Goal: Task Accomplishment & Management: Use online tool/utility

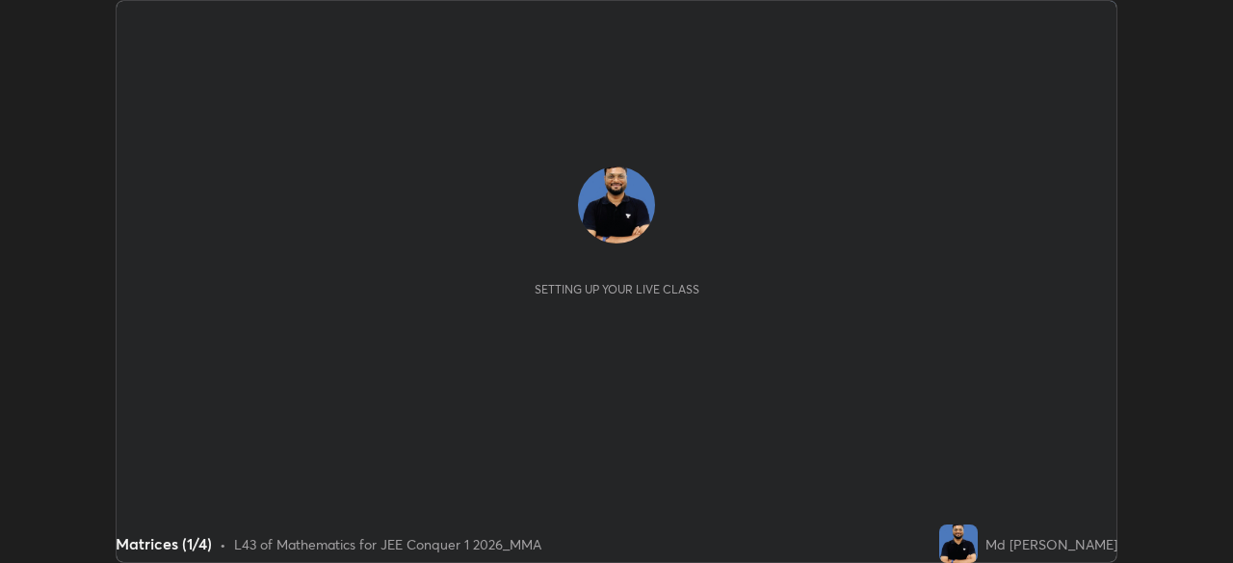
scroll to position [563, 1232]
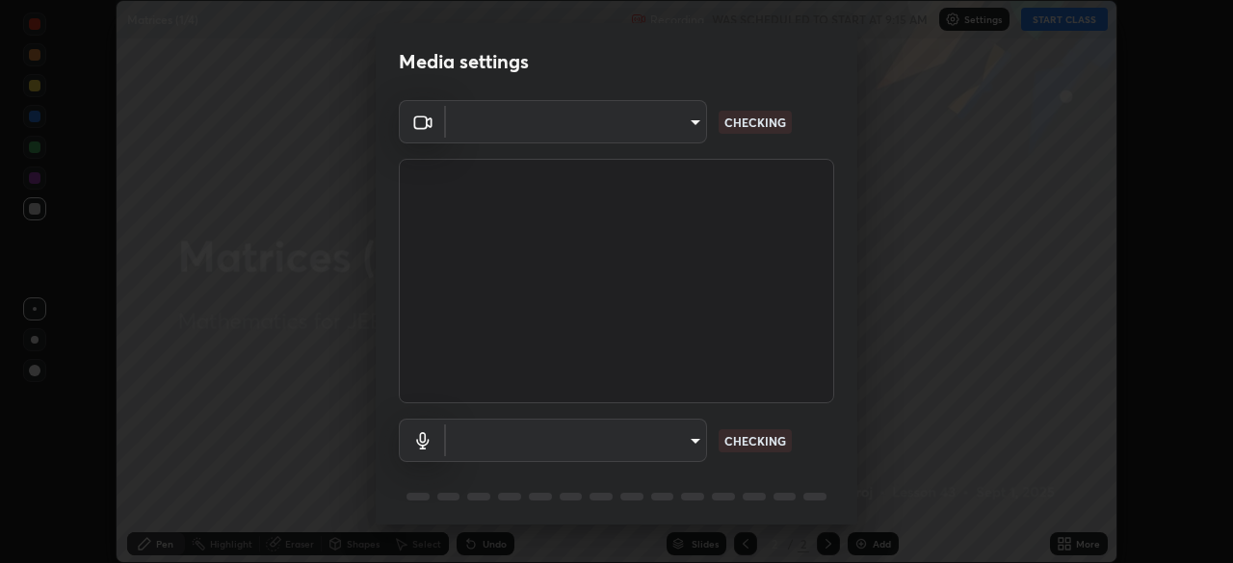
type input "b06fa8ff9ac4ffb7a92976e327235824ae8e01cfa839dbeb6f48655f2a6a4ac4"
type input "default"
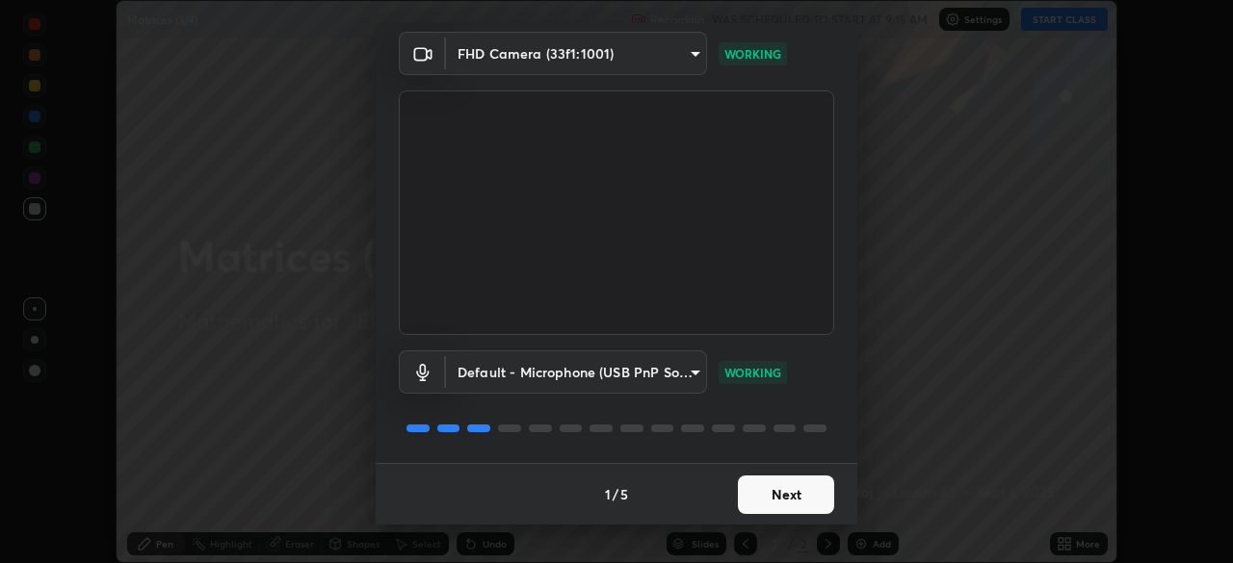
scroll to position [67, 0]
click at [758, 487] on button "Next" at bounding box center [786, 496] width 96 height 39
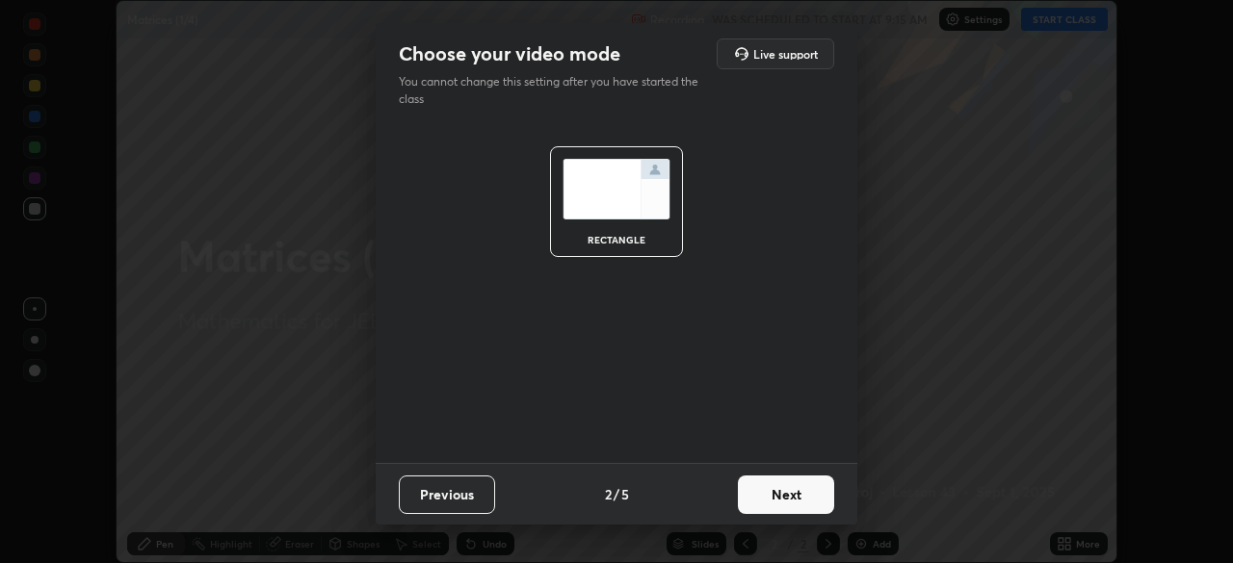
click at [757, 488] on button "Next" at bounding box center [786, 495] width 96 height 39
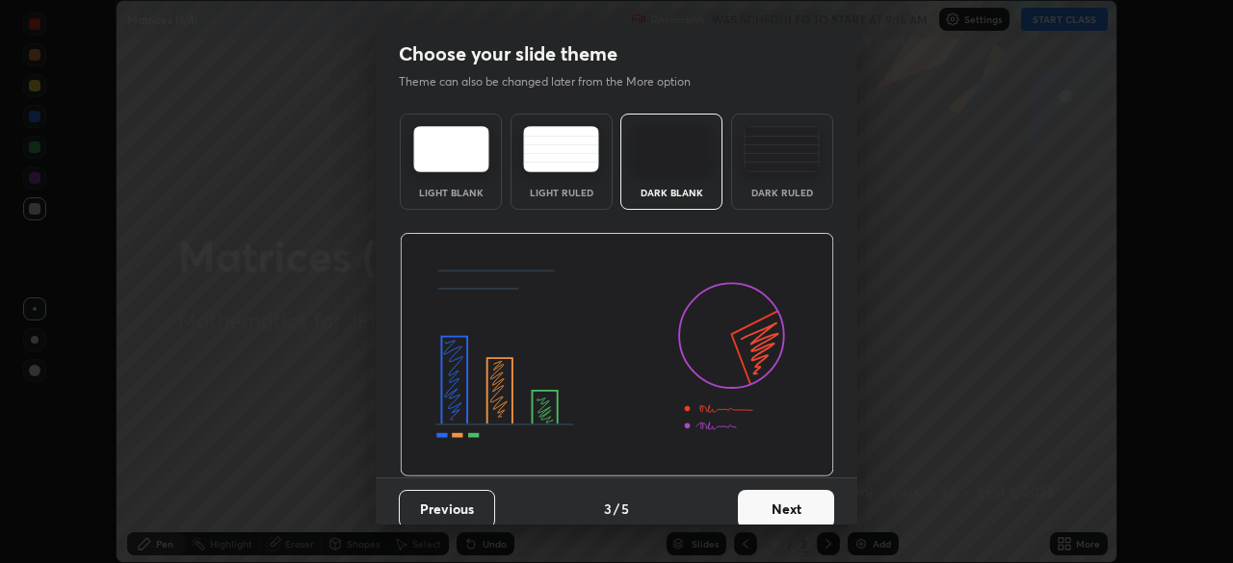
click at [757, 493] on button "Next" at bounding box center [786, 509] width 96 height 39
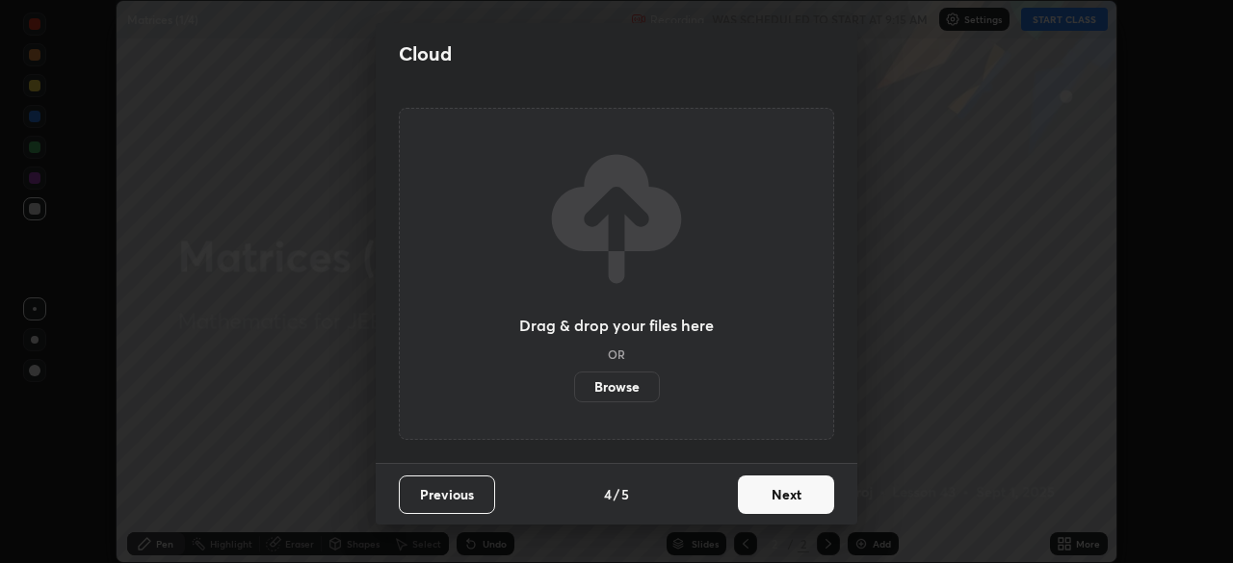
click at [756, 493] on button "Next" at bounding box center [786, 495] width 96 height 39
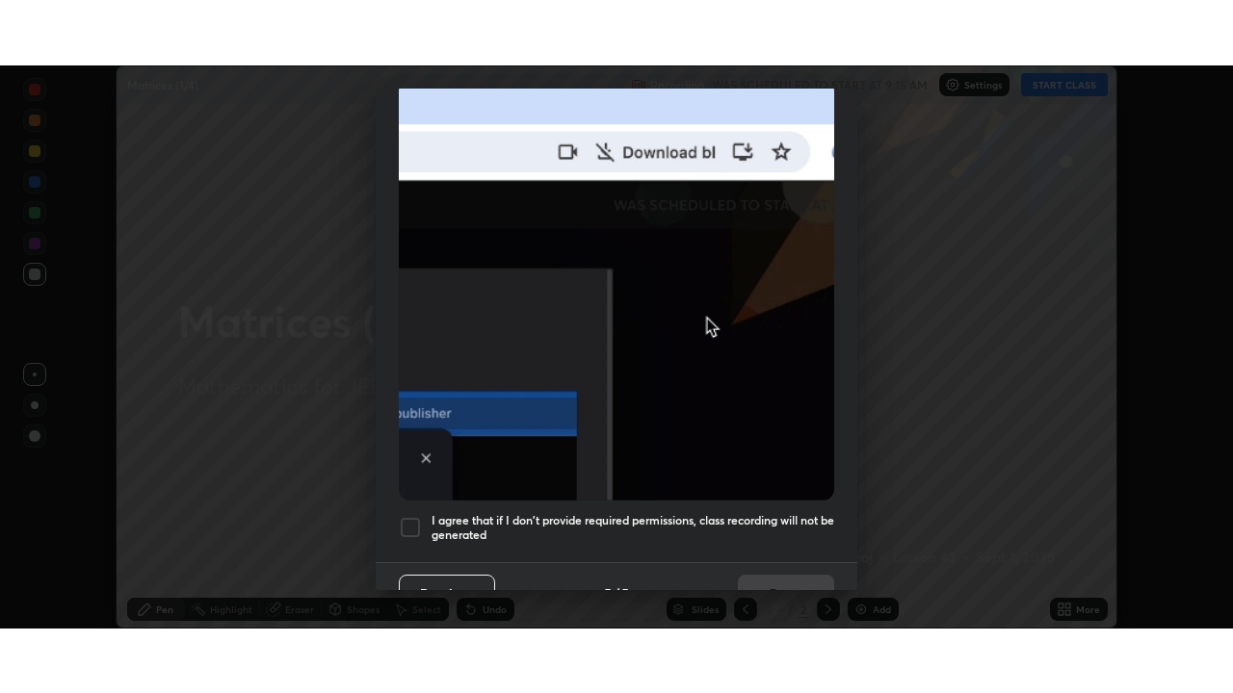
scroll to position [461, 0]
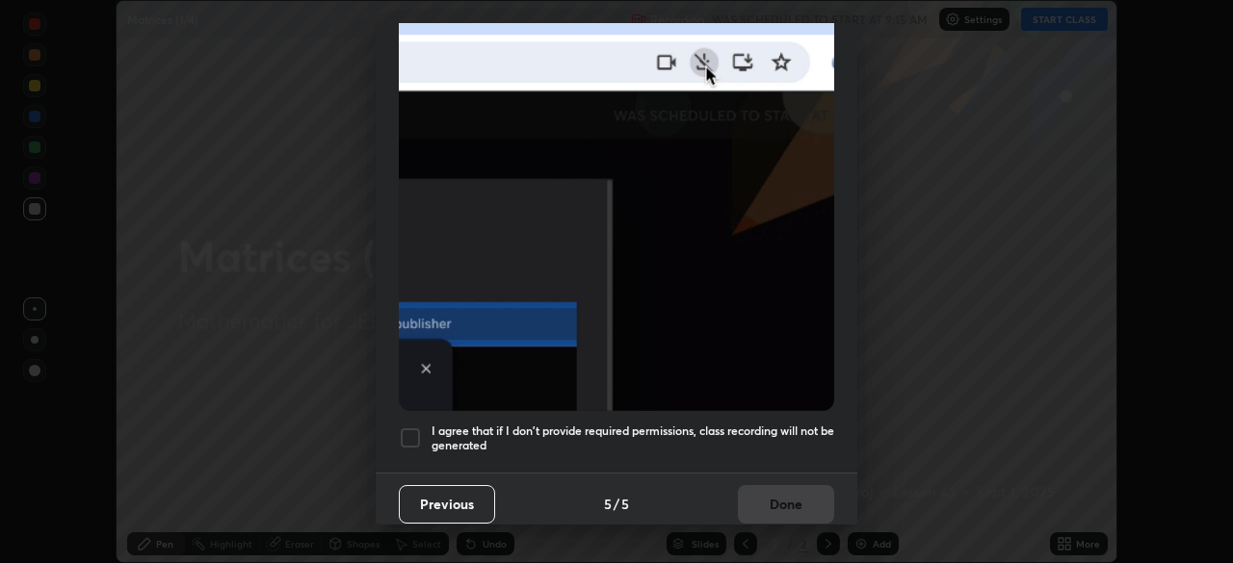
click at [408, 431] on div at bounding box center [410, 438] width 23 height 23
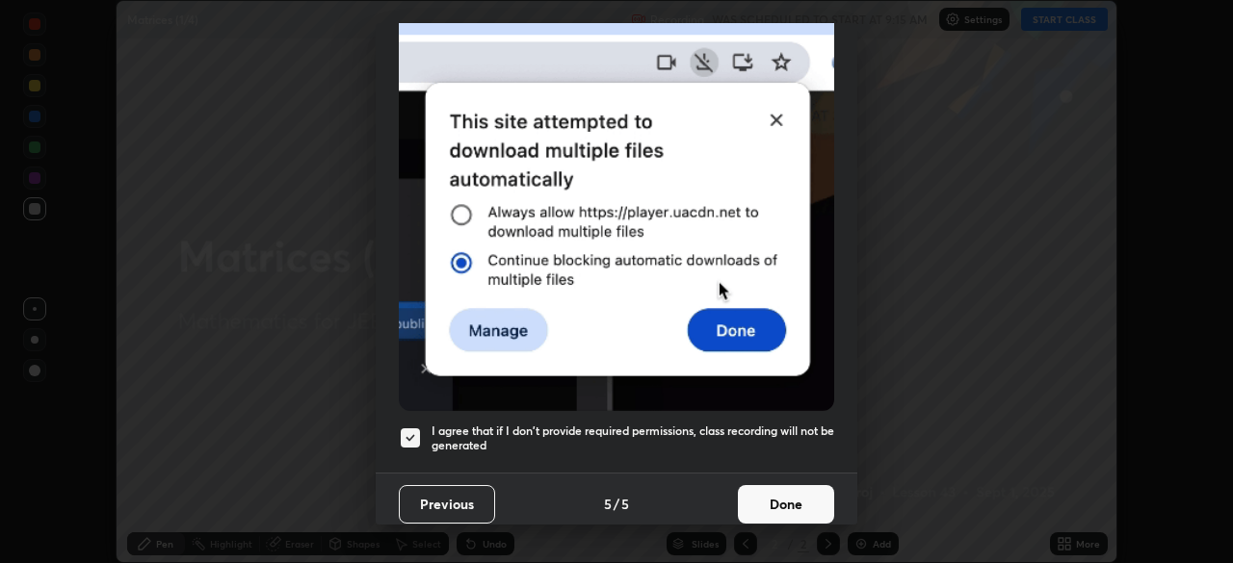
click at [756, 493] on button "Done" at bounding box center [786, 504] width 96 height 39
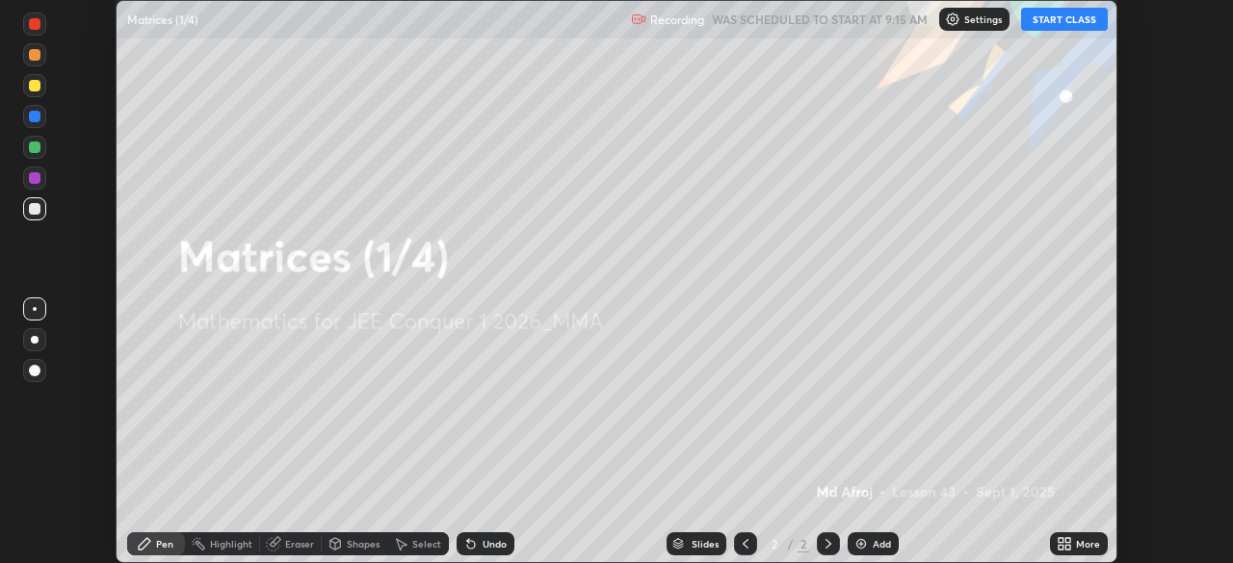
click at [1068, 542] on icon at bounding box center [1067, 540] width 5 height 5
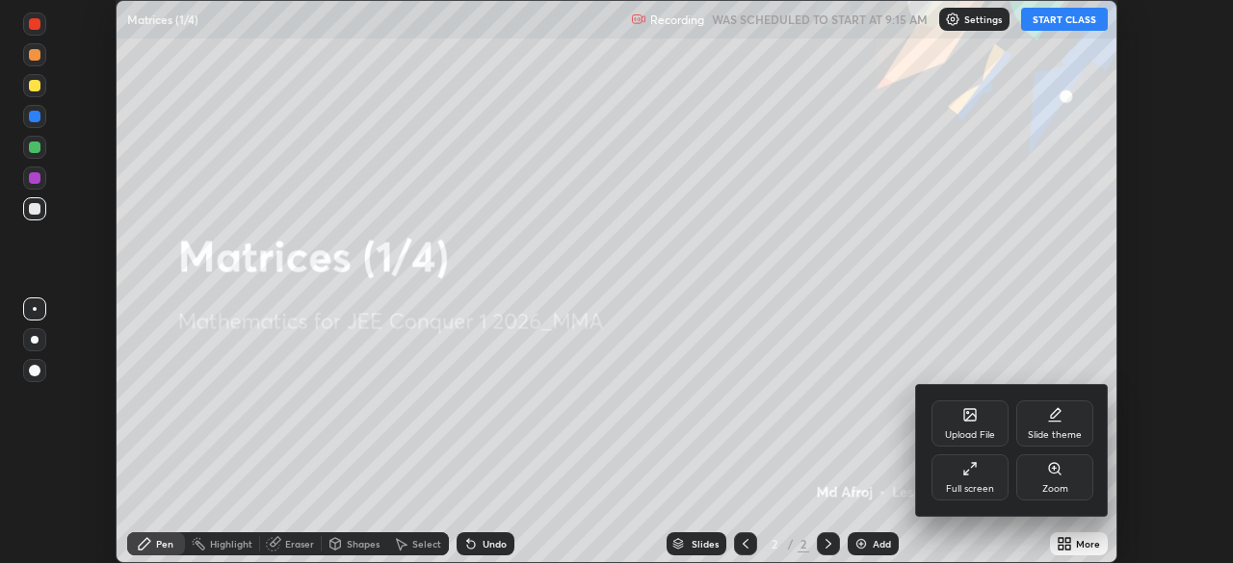
click at [966, 472] on icon at bounding box center [966, 472] width 5 height 5
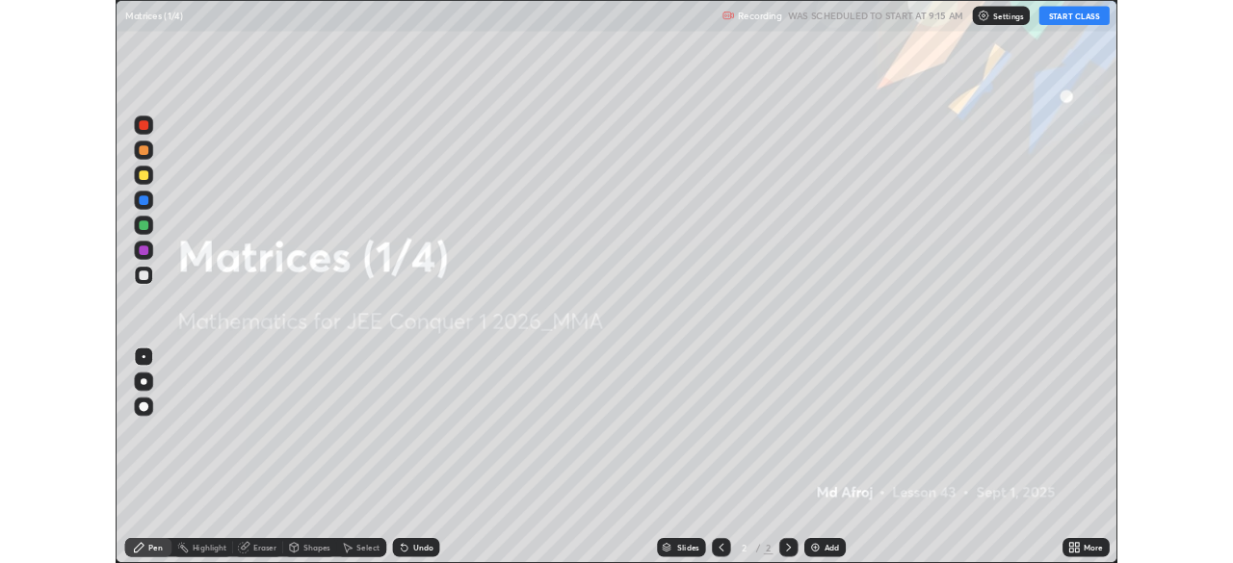
scroll to position [693, 1233]
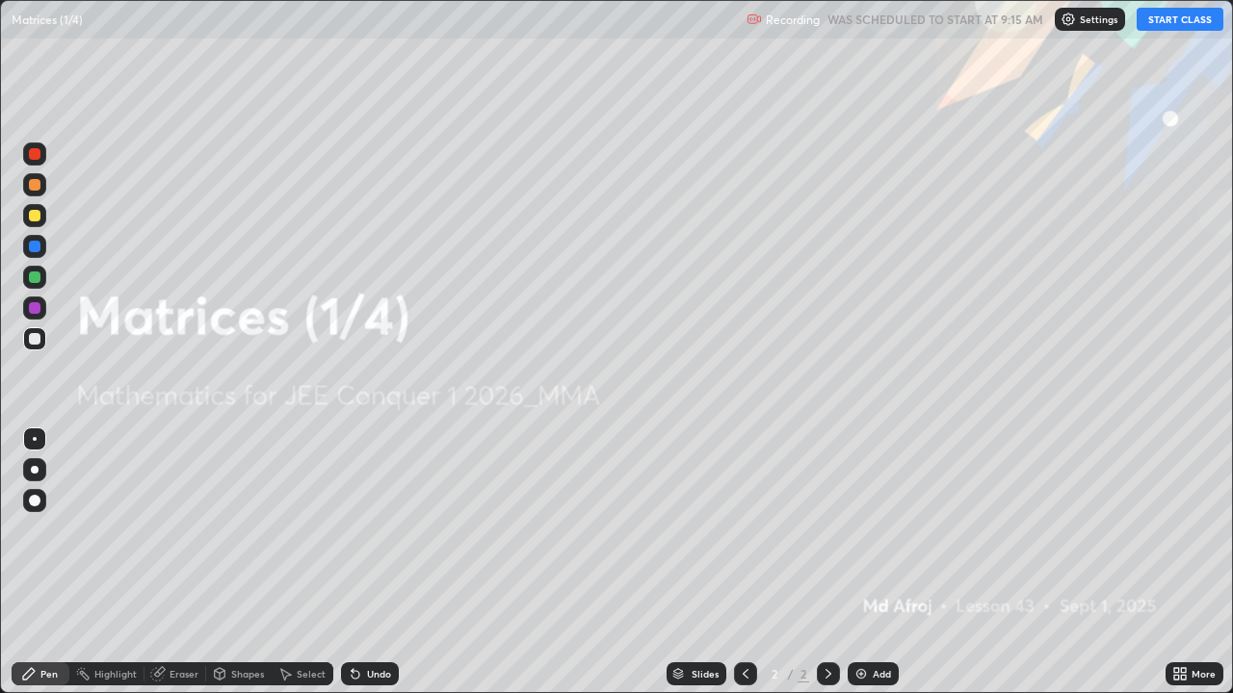
click at [1163, 22] on button "START CLASS" at bounding box center [1179, 19] width 87 height 23
click at [873, 562] on div "Add" at bounding box center [882, 674] width 18 height 10
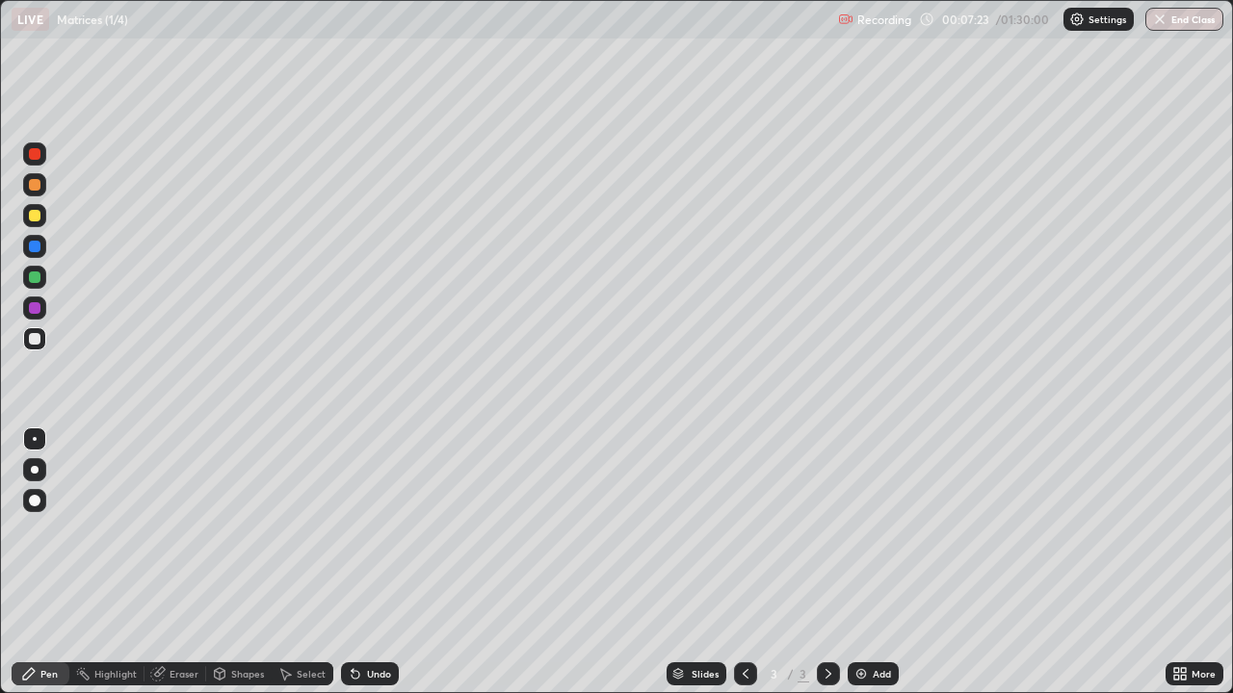
click at [32, 211] on div at bounding box center [35, 216] width 12 height 12
click at [864, 562] on img at bounding box center [860, 673] width 15 height 15
click at [362, 562] on div "Undo" at bounding box center [370, 674] width 58 height 23
click at [360, 562] on div "Undo" at bounding box center [370, 674] width 58 height 23
click at [367, 562] on div "Undo" at bounding box center [379, 674] width 24 height 10
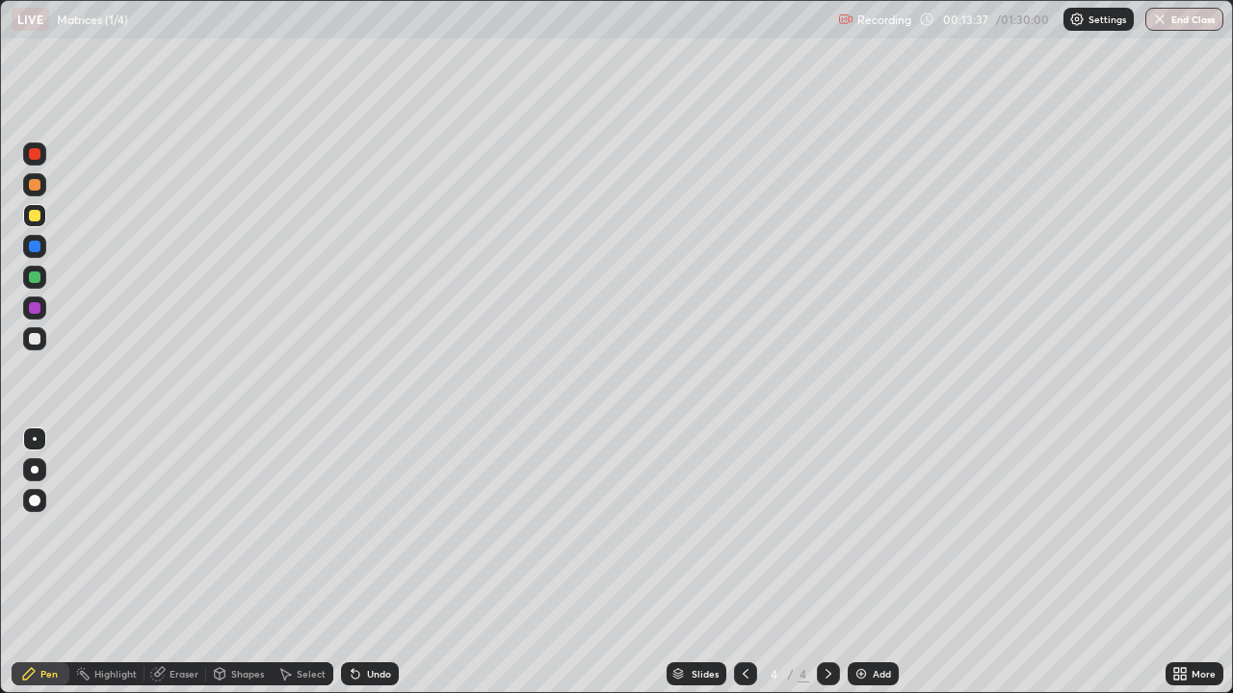
click at [164, 562] on icon at bounding box center [157, 673] width 15 height 15
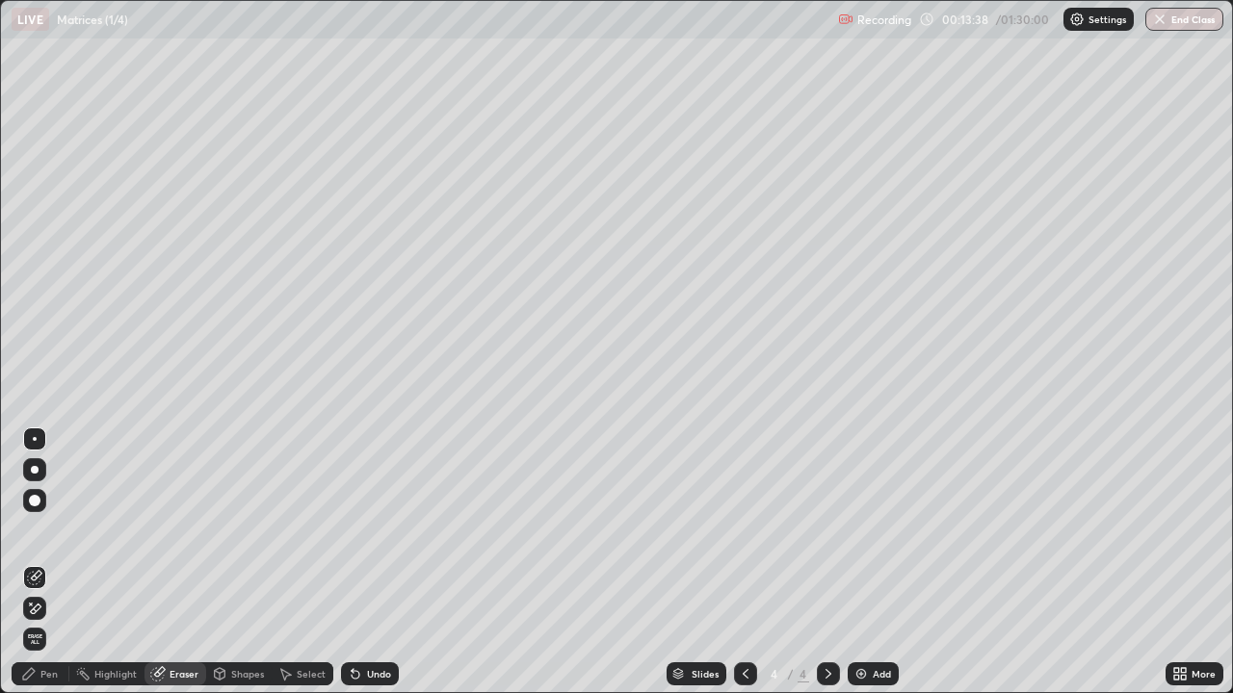
click at [38, 489] on div at bounding box center [34, 500] width 23 height 23
click at [42, 562] on div "Pen" at bounding box center [41, 674] width 58 height 23
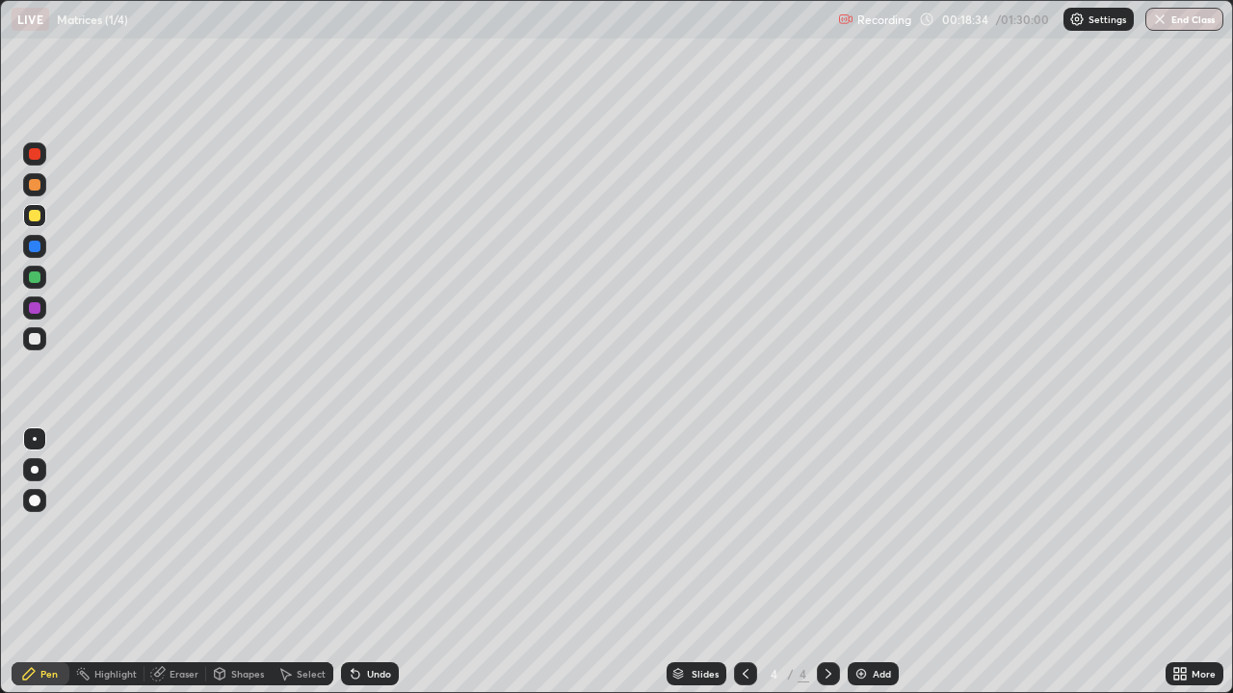
click at [869, 562] on div "Add" at bounding box center [873, 674] width 51 height 23
click at [37, 152] on div at bounding box center [35, 154] width 12 height 12
click at [39, 339] on div at bounding box center [35, 339] width 12 height 12
click at [375, 562] on div "Undo" at bounding box center [379, 674] width 24 height 10
click at [376, 562] on div "Undo" at bounding box center [379, 674] width 24 height 10
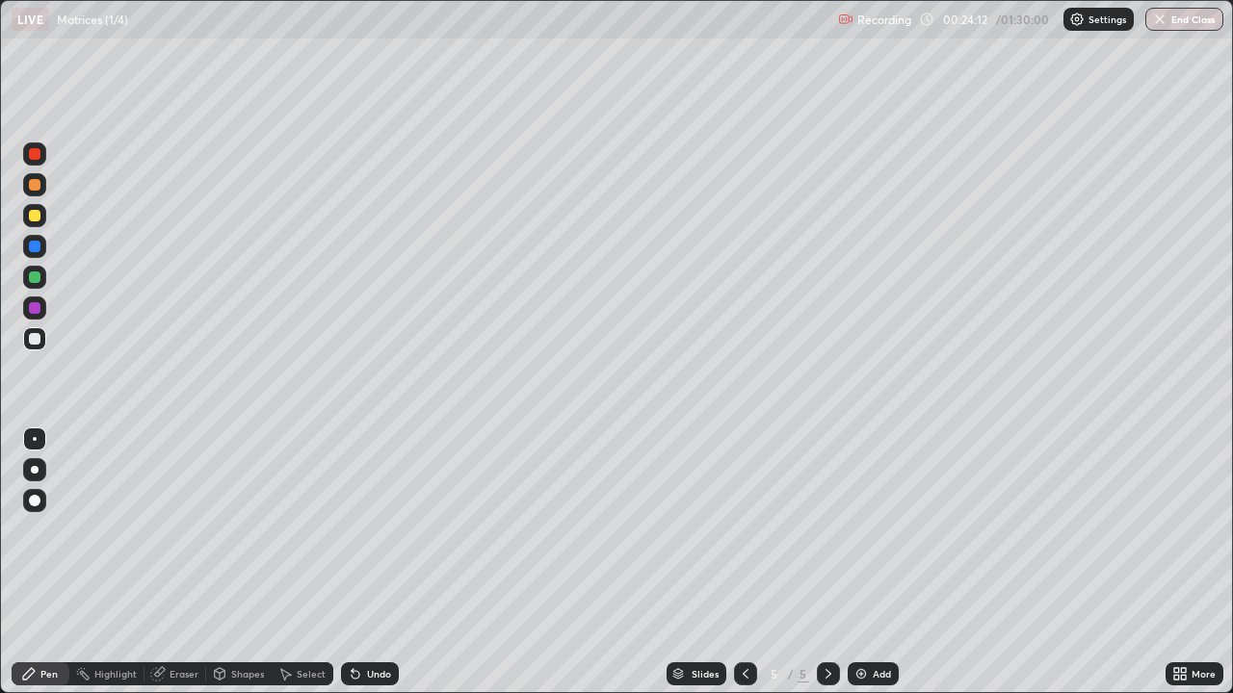
click at [375, 562] on div "Undo" at bounding box center [379, 674] width 24 height 10
click at [378, 562] on div "Undo" at bounding box center [379, 674] width 24 height 10
click at [374, 562] on div "Undo" at bounding box center [379, 674] width 24 height 10
click at [371, 562] on div "Undo" at bounding box center [379, 674] width 24 height 10
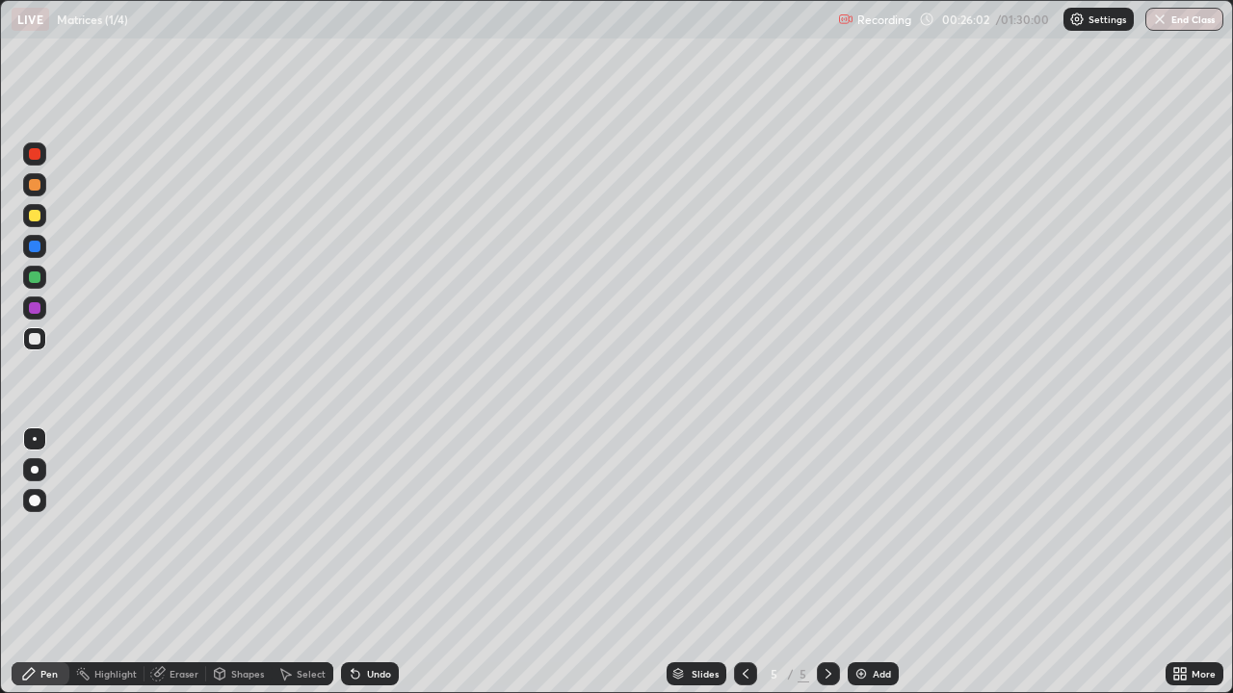
click at [375, 562] on div "Undo" at bounding box center [379, 674] width 24 height 10
click at [370, 562] on div "Undo" at bounding box center [379, 674] width 24 height 10
click at [369, 562] on div "Undo" at bounding box center [370, 674] width 58 height 23
click at [175, 562] on div "Eraser" at bounding box center [184, 674] width 29 height 10
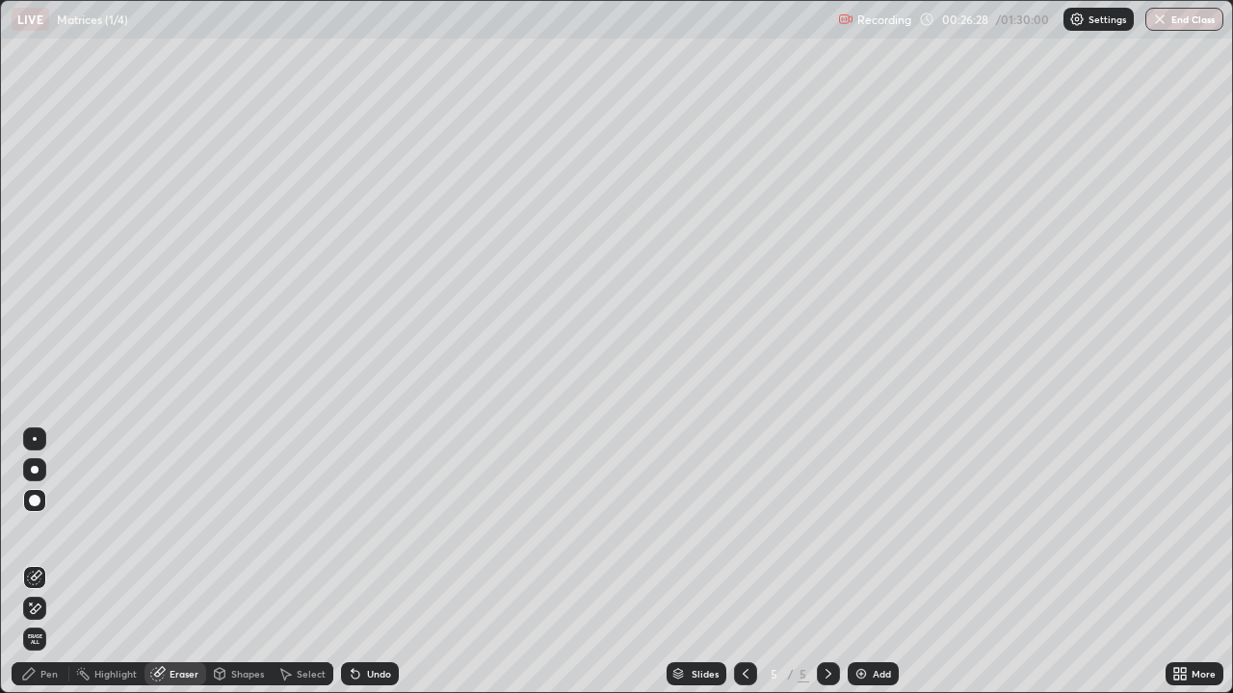
click at [49, 562] on div "Pen" at bounding box center [48, 674] width 17 height 10
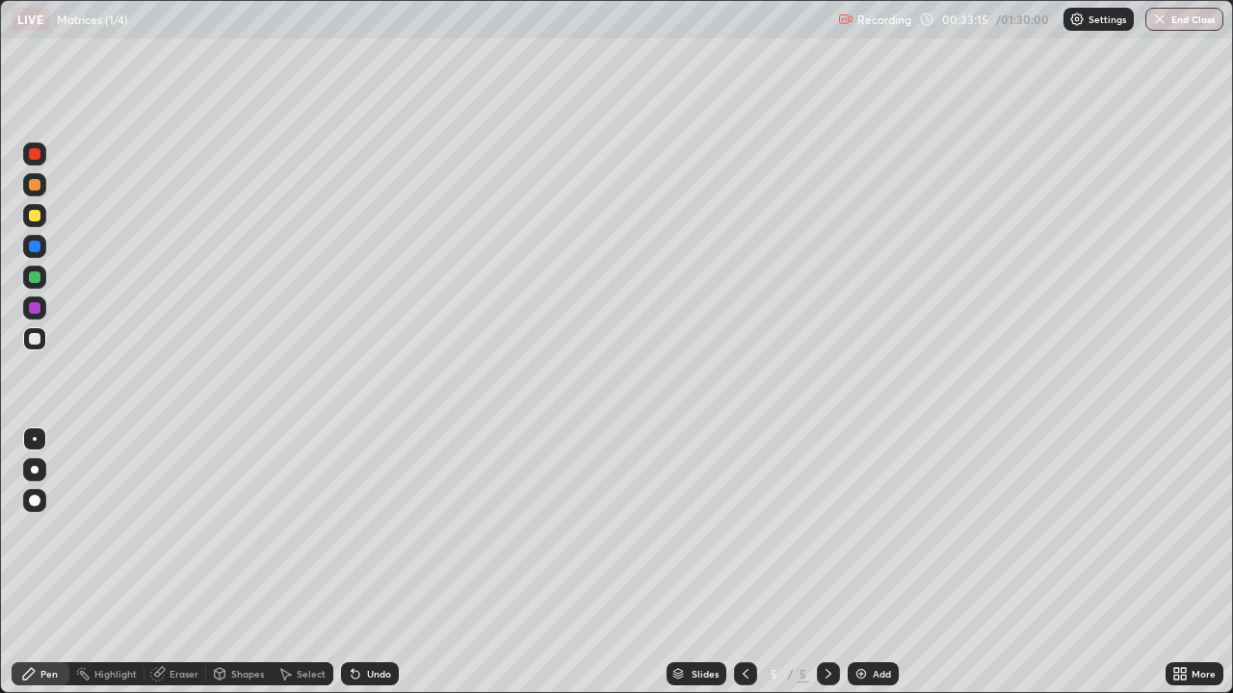
click at [170, 562] on div "Eraser" at bounding box center [184, 674] width 29 height 10
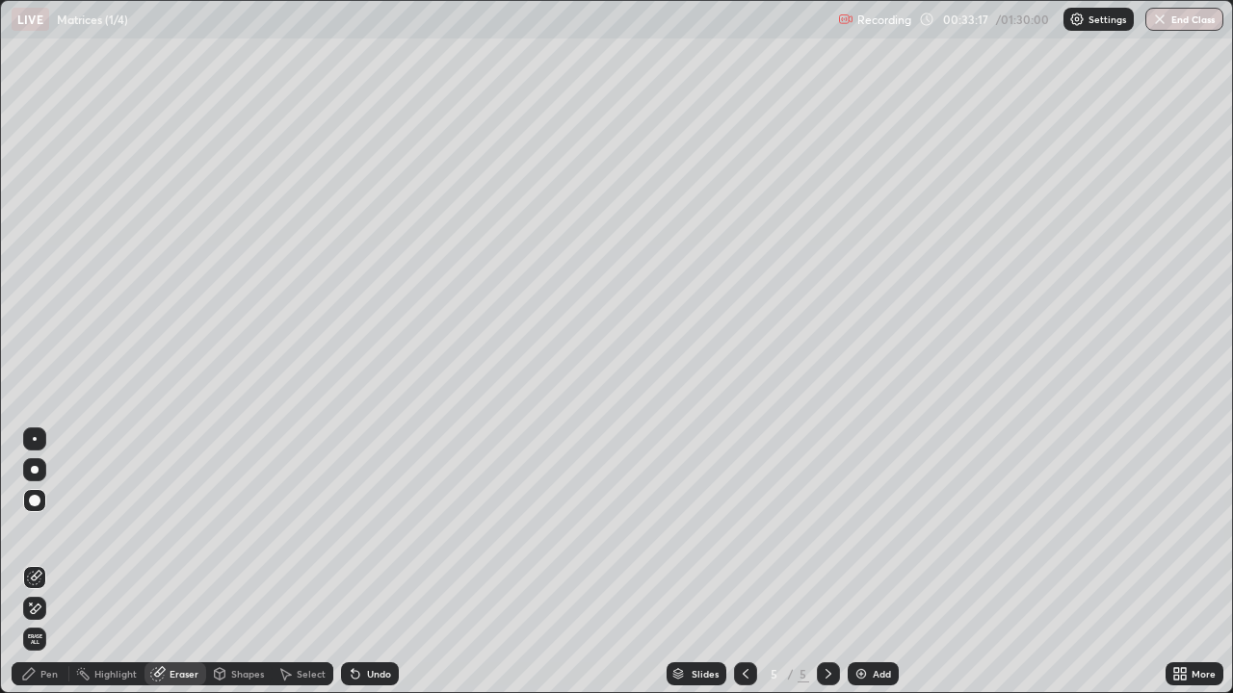
click at [42, 562] on div "Pen" at bounding box center [41, 674] width 58 height 23
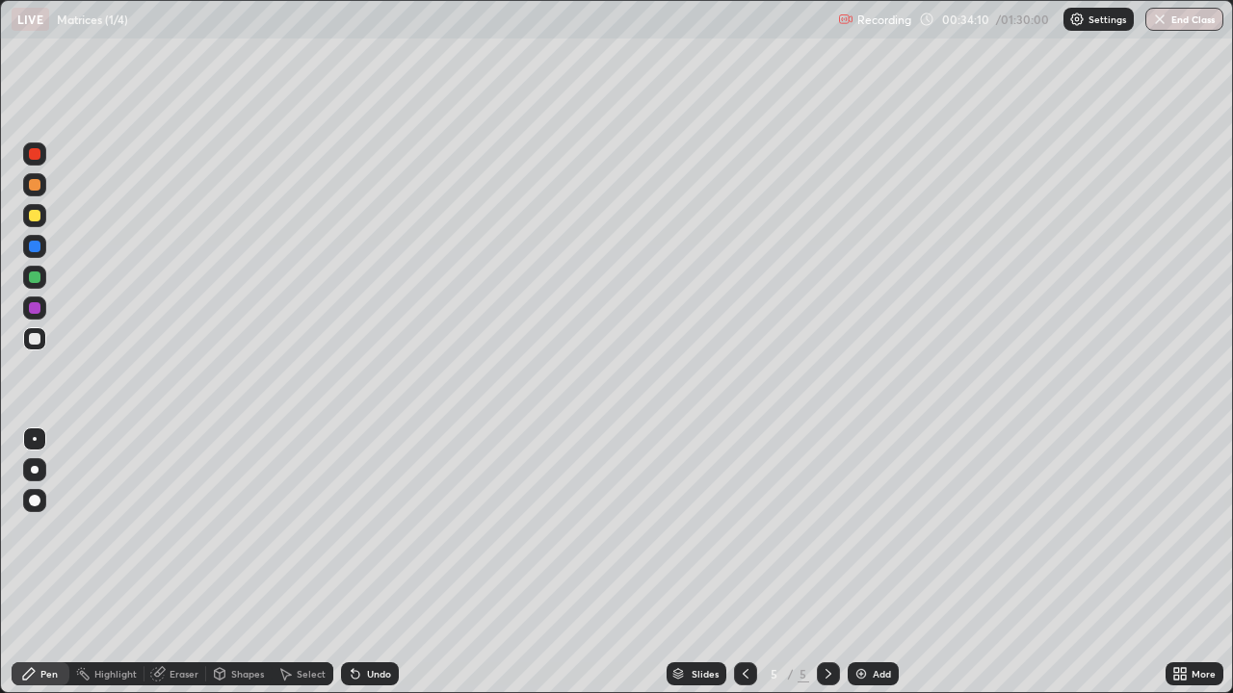
click at [875, 562] on div "Add" at bounding box center [882, 674] width 18 height 10
click at [38, 214] on div at bounding box center [35, 216] width 12 height 12
click at [367, 562] on div "Undo" at bounding box center [379, 674] width 24 height 10
click at [363, 562] on div "Undo" at bounding box center [370, 674] width 58 height 23
click at [368, 562] on div "Undo" at bounding box center [379, 674] width 24 height 10
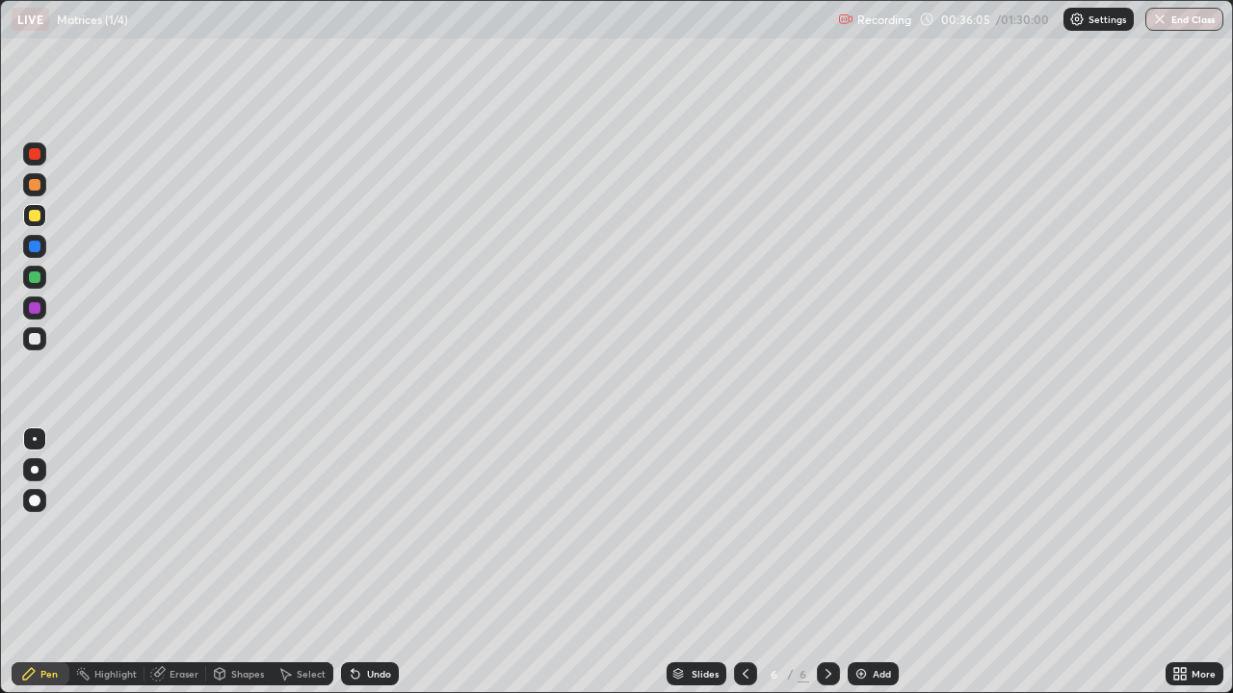
click at [367, 562] on div "Undo" at bounding box center [379, 674] width 24 height 10
click at [873, 562] on div "Add" at bounding box center [882, 674] width 18 height 10
click at [38, 153] on div at bounding box center [35, 154] width 12 height 12
click at [37, 338] on div at bounding box center [35, 339] width 12 height 12
click at [370, 562] on div "Undo" at bounding box center [379, 674] width 24 height 10
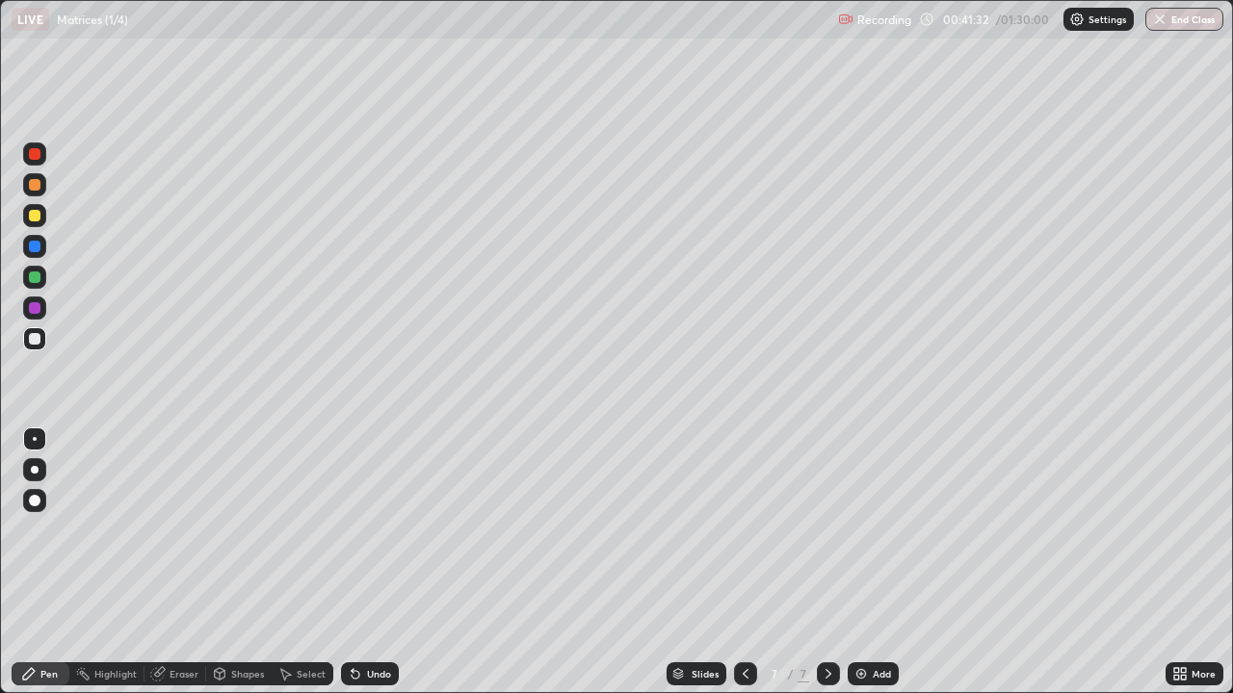
click at [367, 562] on div "Undo" at bounding box center [379, 674] width 24 height 10
click at [370, 562] on div "Undo" at bounding box center [379, 674] width 24 height 10
click at [358, 562] on icon at bounding box center [355, 673] width 15 height 15
click at [361, 562] on div "Undo" at bounding box center [370, 674] width 58 height 23
click at [367, 562] on div "Undo" at bounding box center [379, 674] width 24 height 10
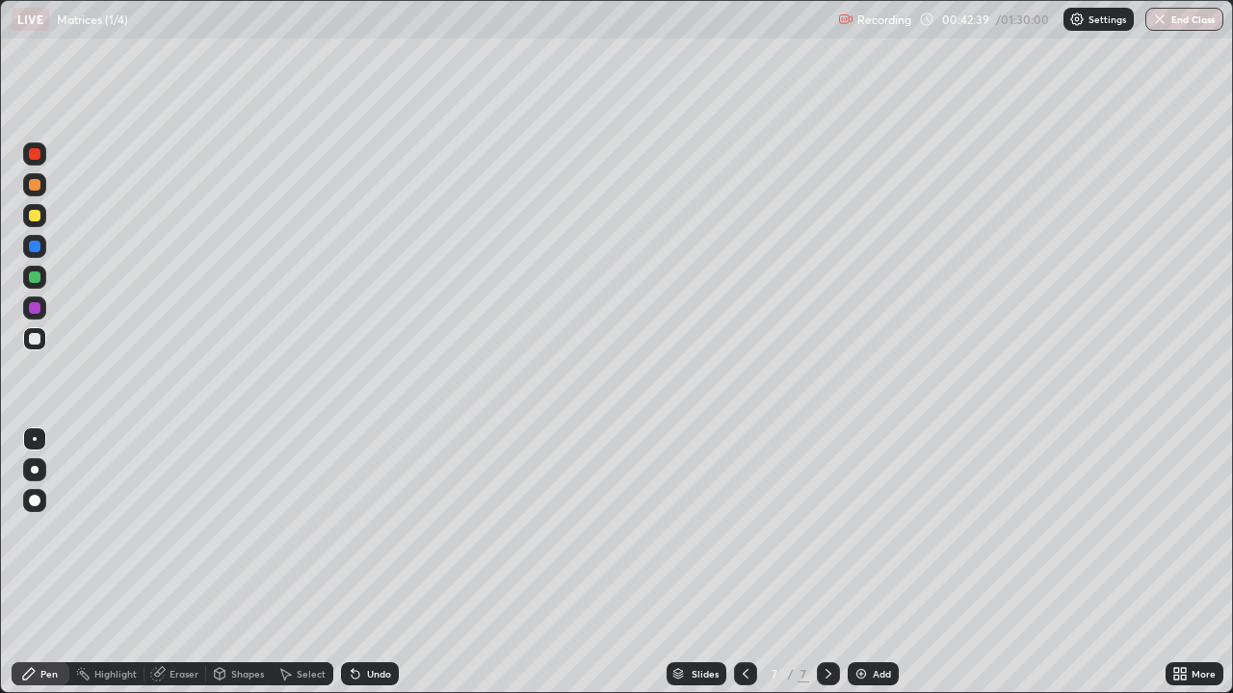
click at [367, 562] on div "Undo" at bounding box center [379, 674] width 24 height 10
click at [873, 562] on div "Add" at bounding box center [882, 674] width 18 height 10
click at [37, 337] on div at bounding box center [35, 339] width 12 height 12
click at [367, 562] on div "Undo" at bounding box center [379, 674] width 24 height 10
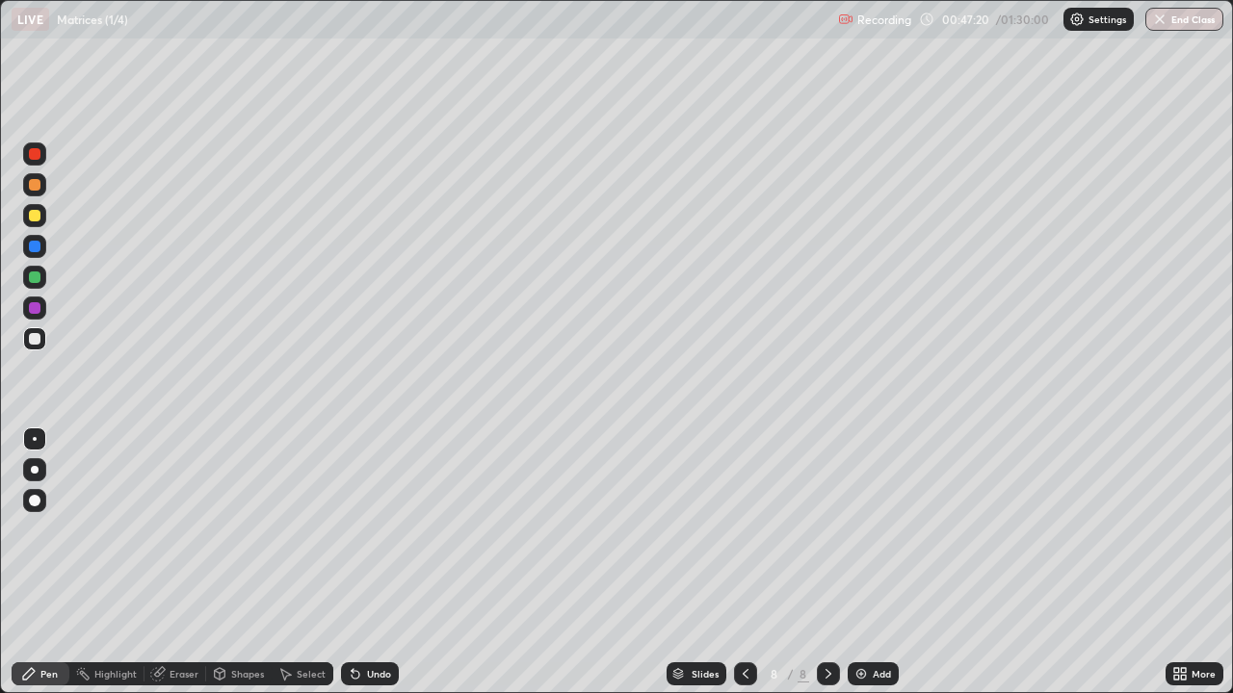
click at [359, 562] on icon at bounding box center [355, 673] width 15 height 15
click at [362, 562] on div "Undo" at bounding box center [370, 674] width 58 height 23
click at [873, 562] on div "Add" at bounding box center [882, 674] width 18 height 10
click at [36, 339] on div at bounding box center [35, 339] width 12 height 12
click at [305, 562] on div "Select" at bounding box center [311, 674] width 29 height 10
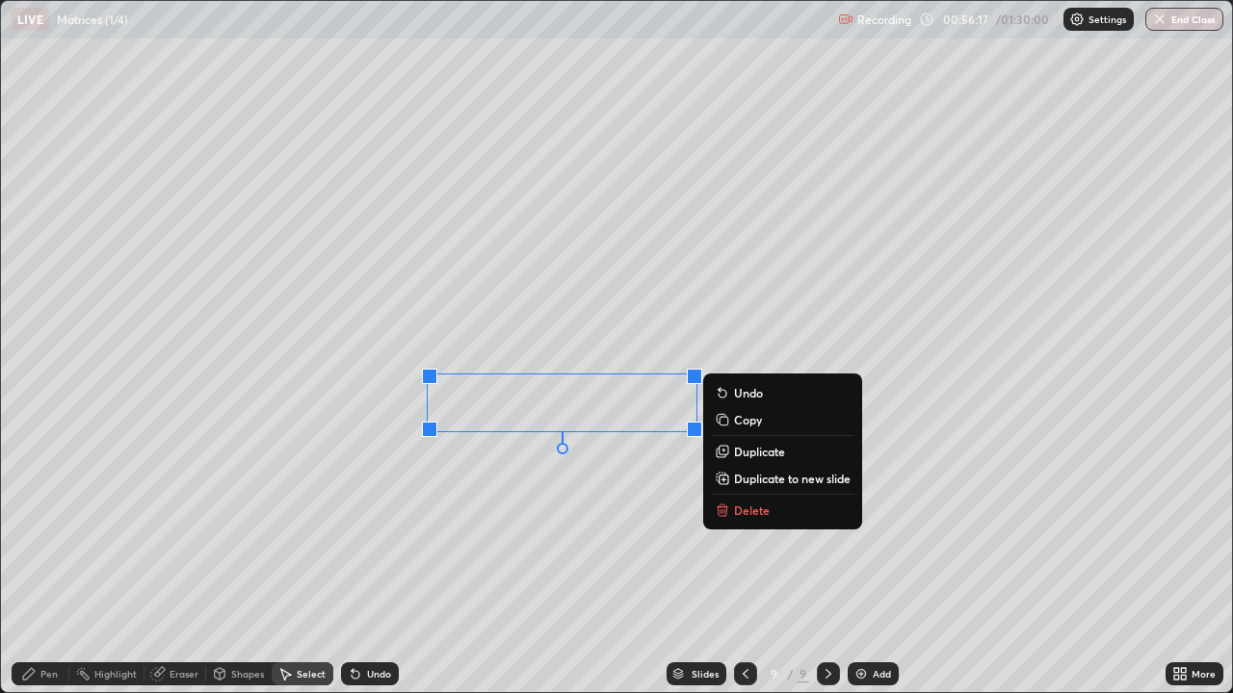
click at [48, 562] on div "Pen" at bounding box center [48, 674] width 17 height 10
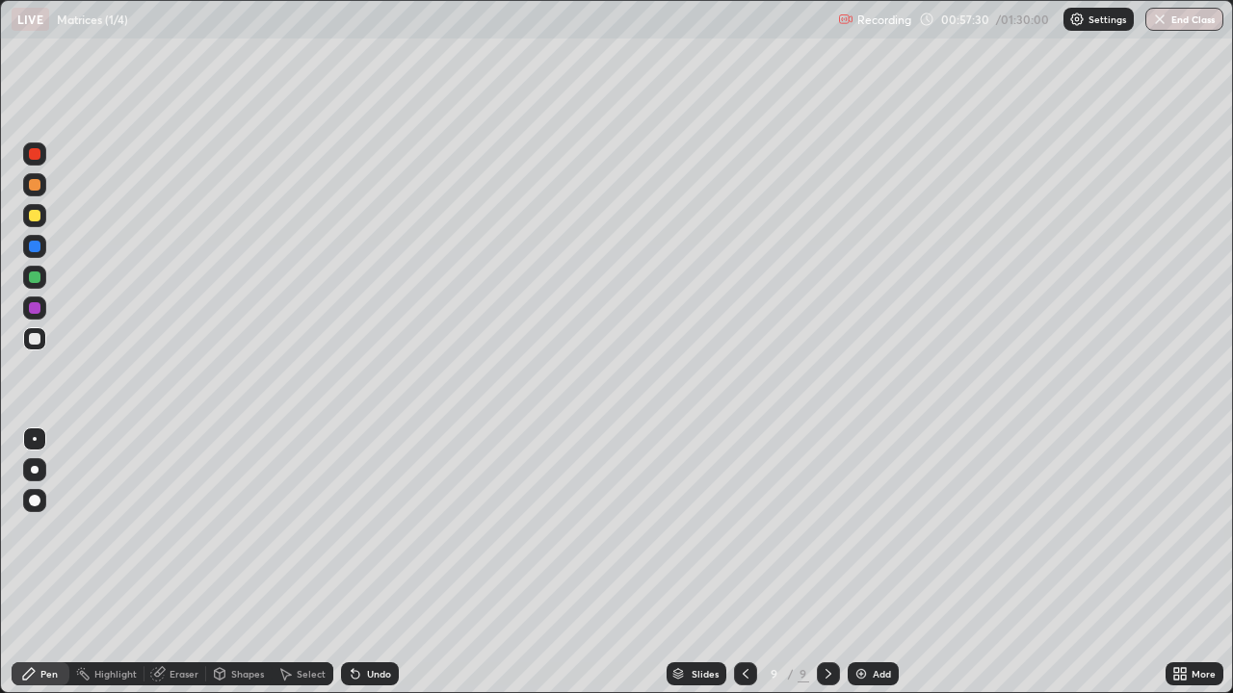
click at [33, 272] on div at bounding box center [35, 278] width 12 height 12
click at [41, 338] on div at bounding box center [34, 338] width 23 height 23
click at [874, 562] on div "Add" at bounding box center [882, 674] width 18 height 10
click at [175, 562] on div "Eraser" at bounding box center [184, 674] width 29 height 10
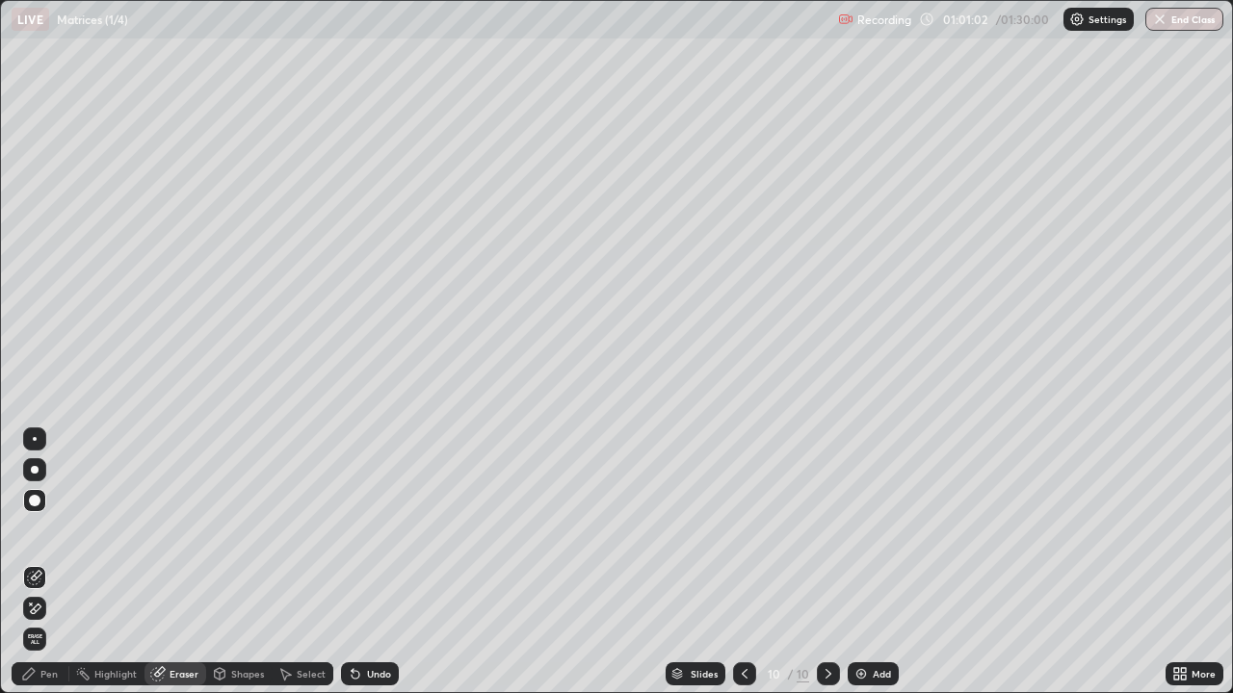
click at [40, 562] on div "Pen" at bounding box center [48, 674] width 17 height 10
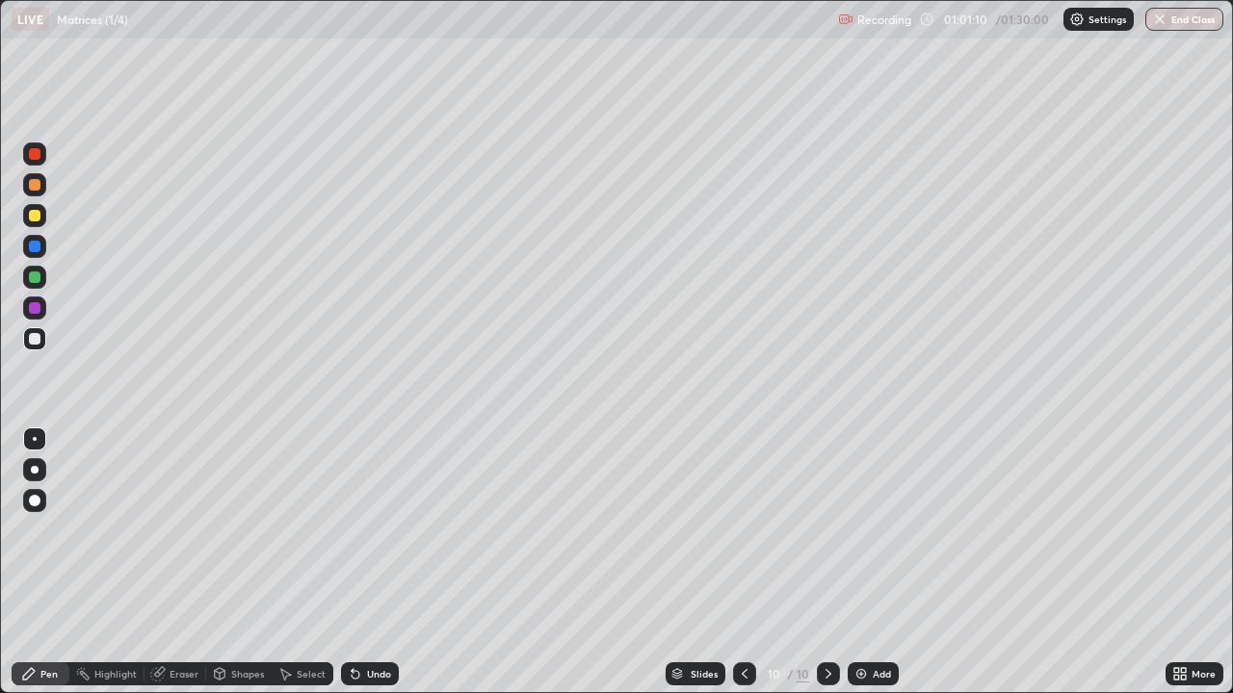
click at [164, 562] on div "Eraser" at bounding box center [175, 674] width 62 height 23
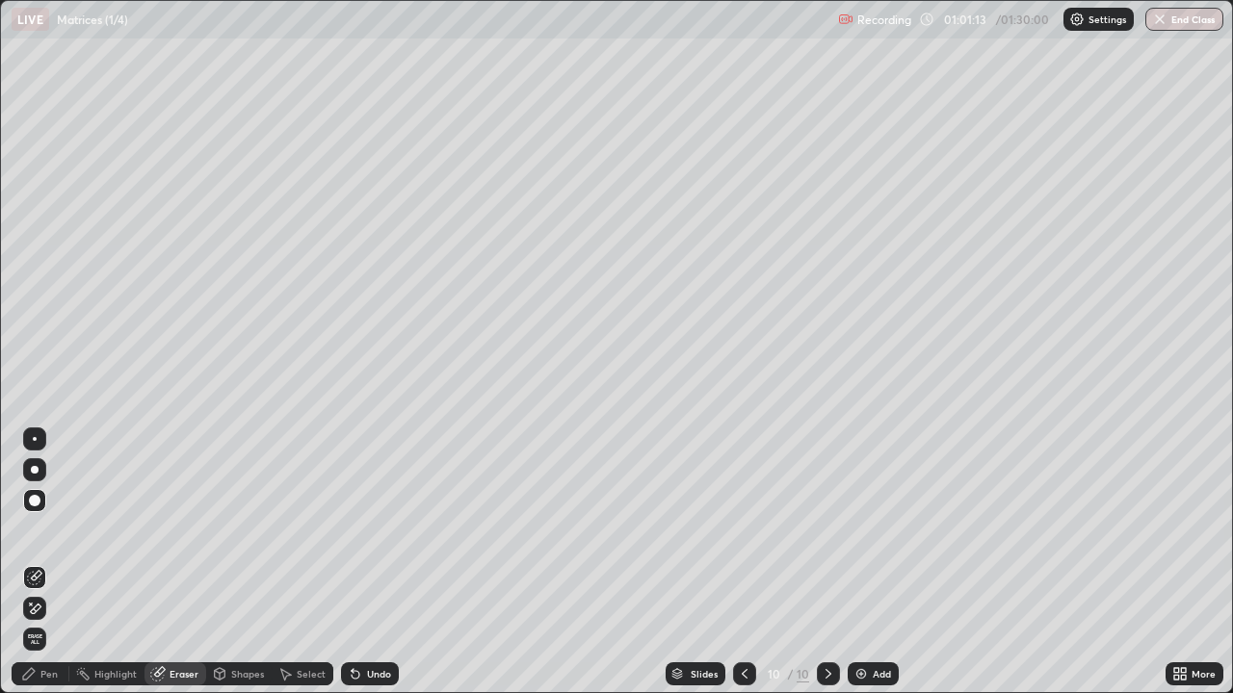
click at [48, 562] on div "Pen" at bounding box center [48, 674] width 17 height 10
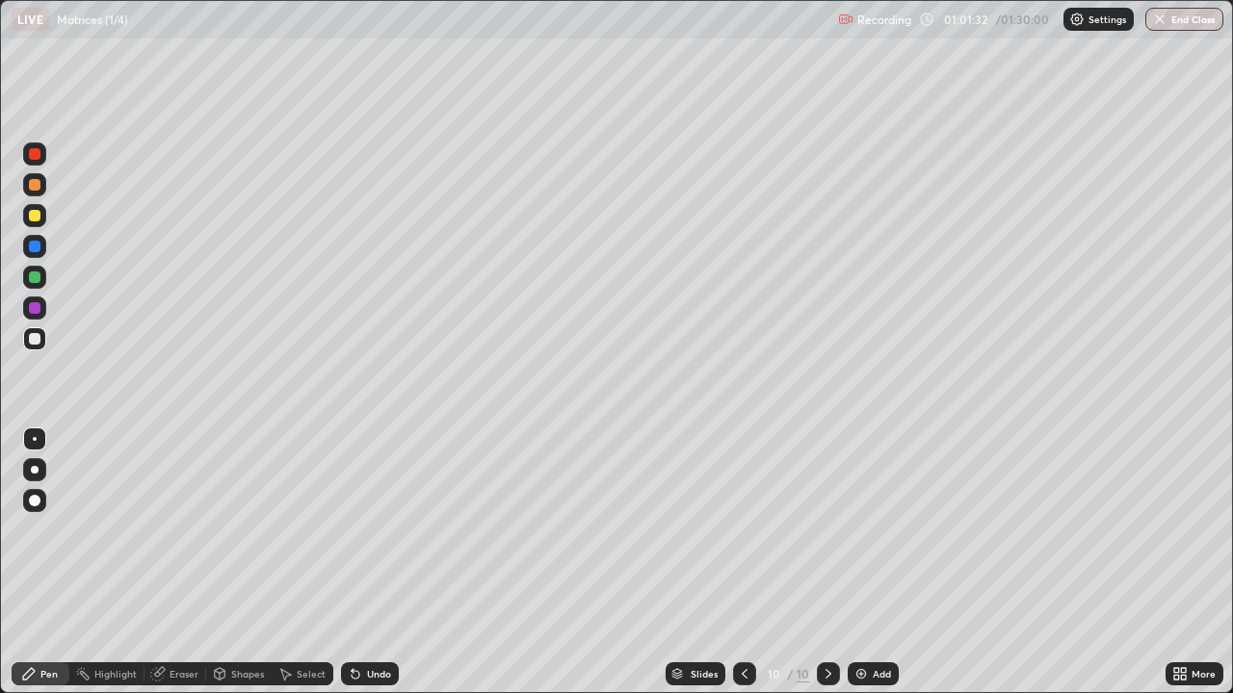
click at [39, 274] on div at bounding box center [35, 278] width 12 height 12
click at [30, 337] on div at bounding box center [35, 339] width 12 height 12
click at [359, 562] on icon at bounding box center [355, 673] width 15 height 15
click at [1180, 26] on button "End Class" at bounding box center [1184, 19] width 78 height 23
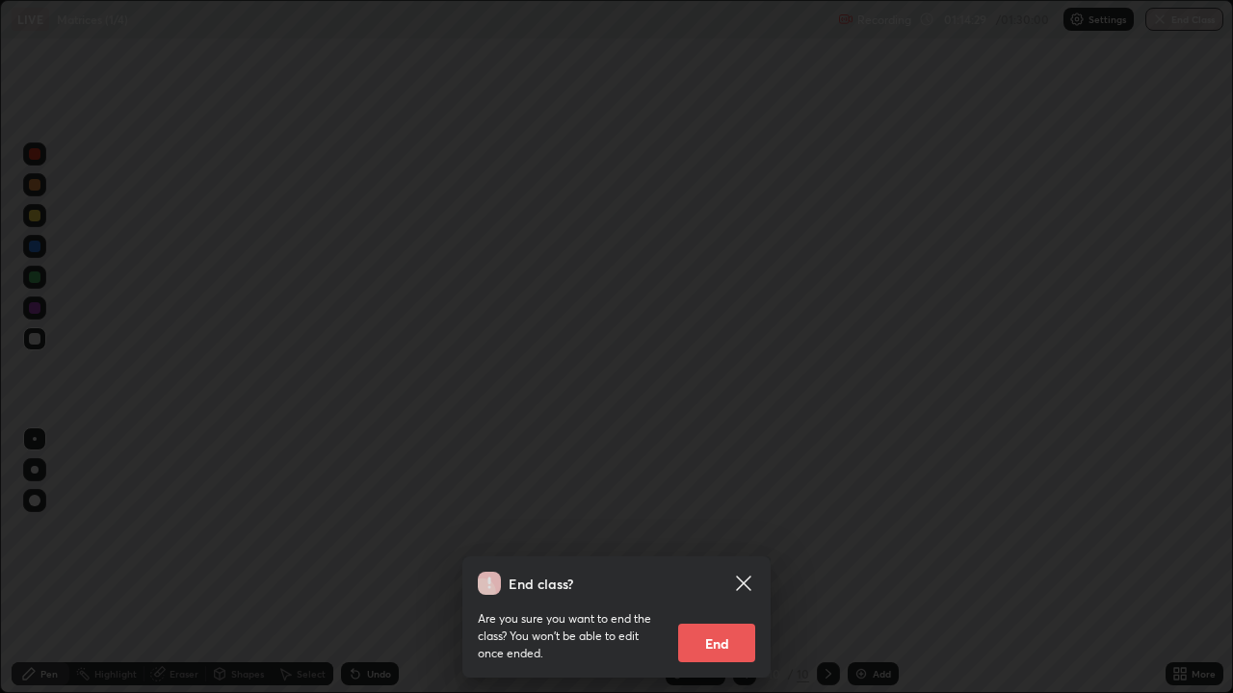
click at [729, 562] on button "End" at bounding box center [716, 643] width 77 height 39
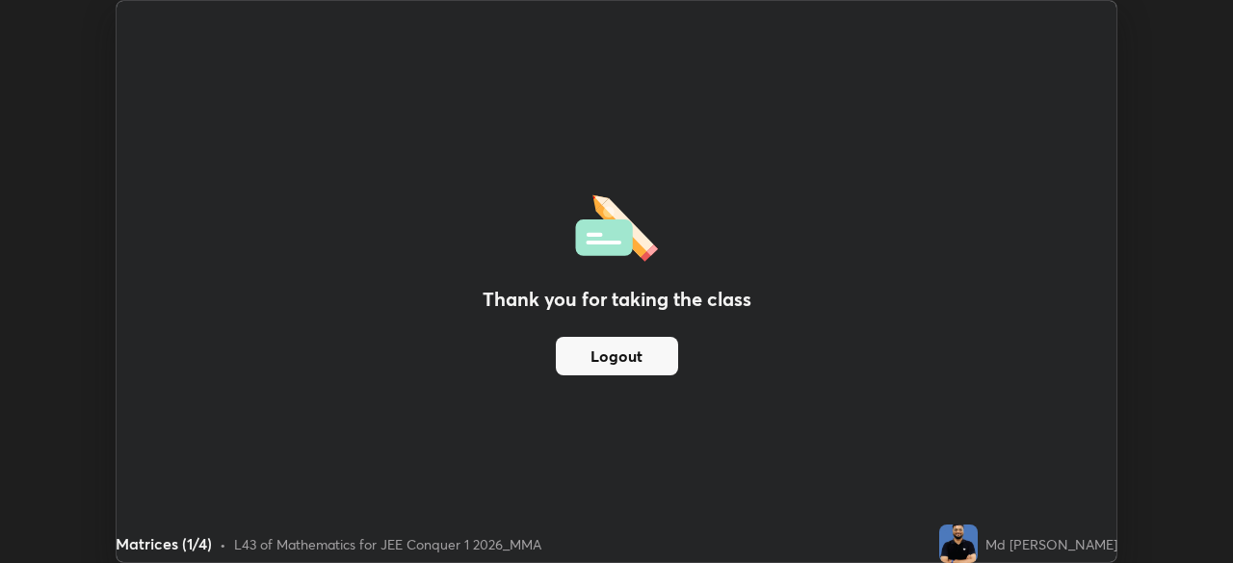
scroll to position [95747, 95077]
